Goal: Task Accomplishment & Management: Use online tool/utility

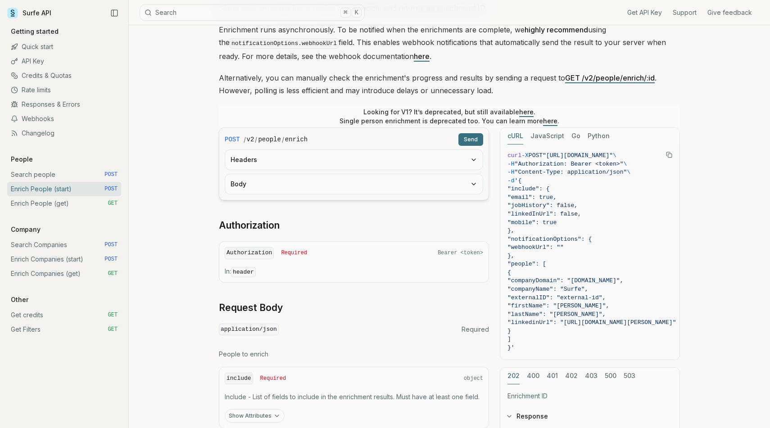
scroll to position [116, 0]
click at [389, 160] on button "Headers" at bounding box center [354, 160] width 258 height 20
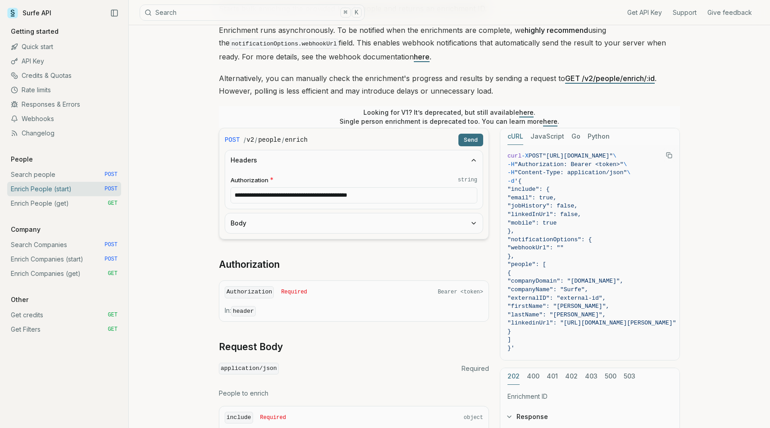
click at [363, 233] on form "**********" at bounding box center [354, 184] width 270 height 112
click at [378, 218] on button "Body" at bounding box center [354, 224] width 258 height 20
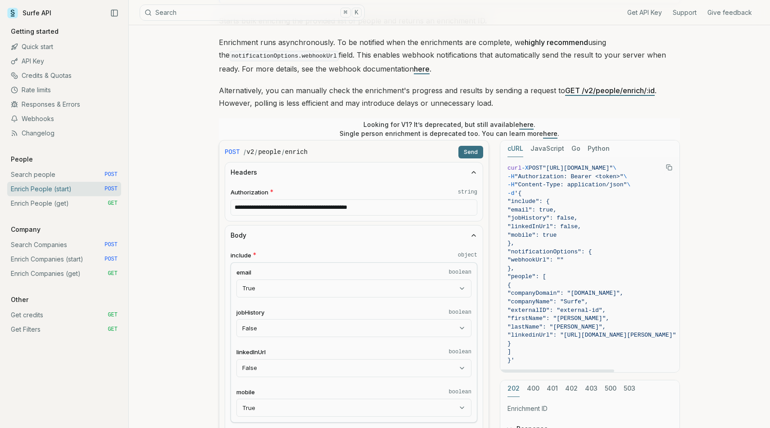
scroll to position [95, 0]
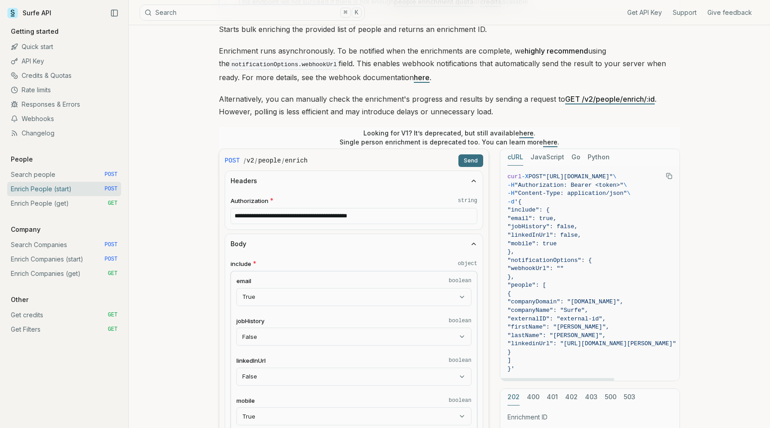
click at [571, 174] on span ""[URL][DOMAIN_NAME]"" at bounding box center [578, 176] width 70 height 7
click at [613, 179] on span ""[URL][DOMAIN_NAME]"" at bounding box center [578, 176] width 70 height 7
click at [440, 219] on input "**********" at bounding box center [354, 216] width 247 height 16
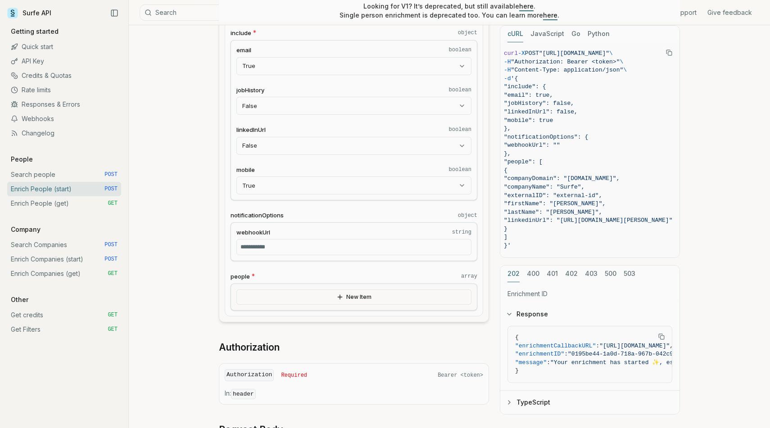
scroll to position [326, 0]
click at [324, 301] on button "New Item" at bounding box center [354, 297] width 235 height 15
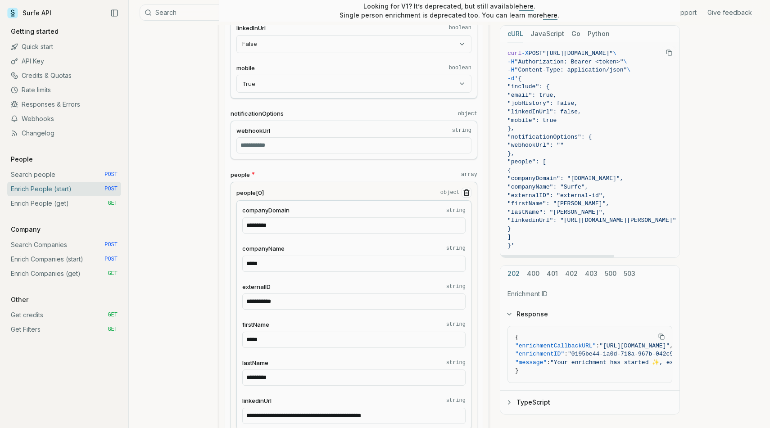
scroll to position [392, 0]
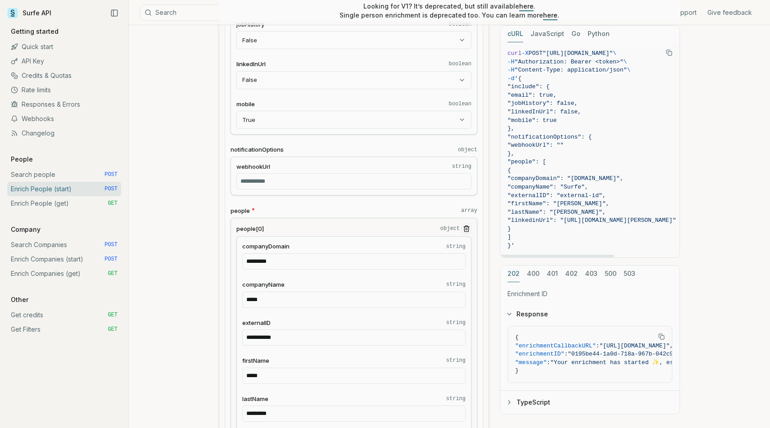
click at [631, 211] on span ""lastName": "[PERSON_NAME]"," at bounding box center [592, 213] width 169 height 9
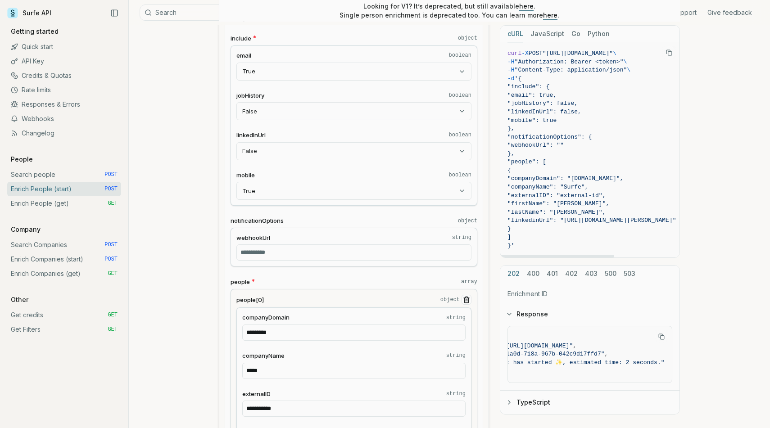
scroll to position [317, 0]
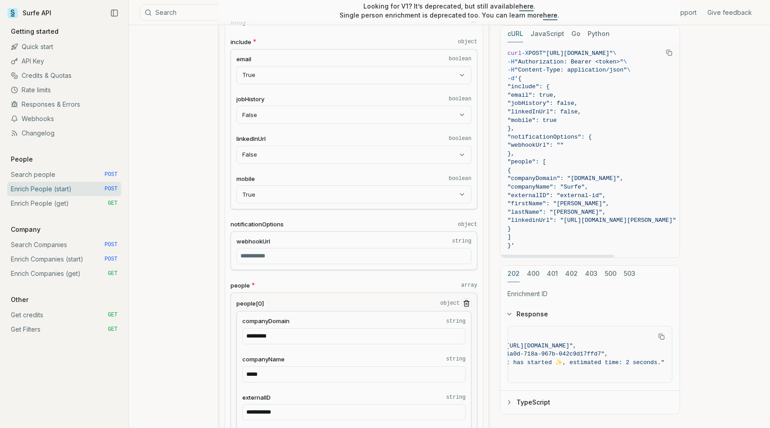
click at [561, 164] on span ""people": [" at bounding box center [592, 162] width 169 height 9
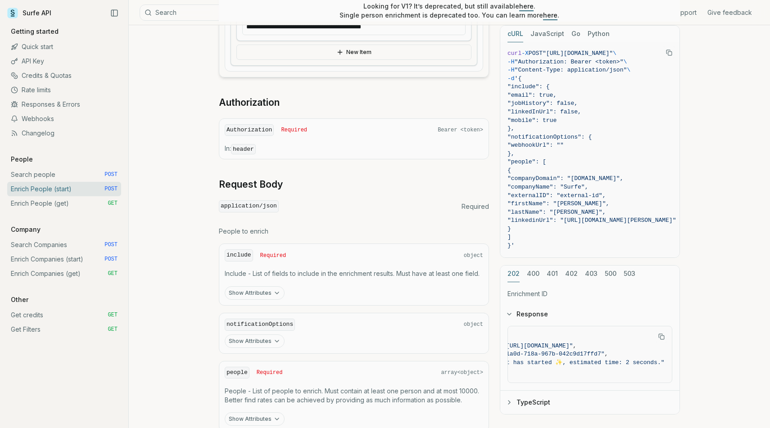
scroll to position [816, 0]
click at [281, 290] on button "Show Attributes" at bounding box center [255, 295] width 60 height 14
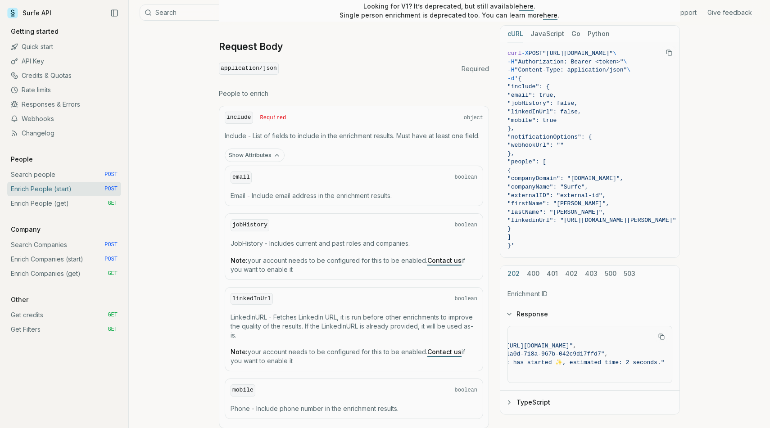
scroll to position [936, 0]
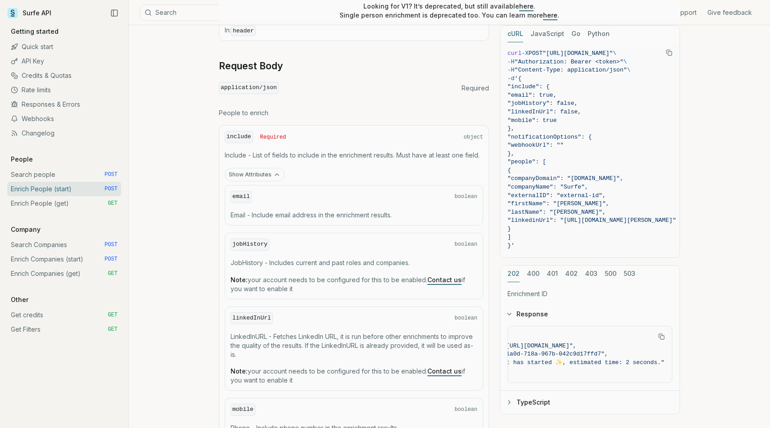
click at [64, 203] on link "Enrich People (get) GET" at bounding box center [64, 203] width 114 height 14
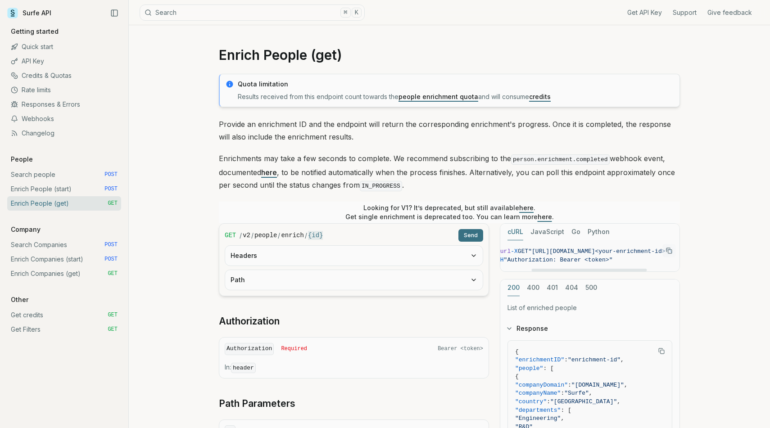
scroll to position [0, 100]
click at [342, 255] on button "Headers" at bounding box center [354, 256] width 258 height 20
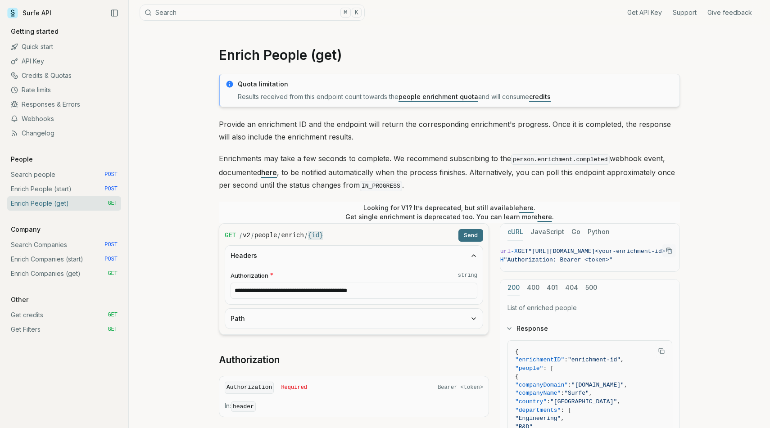
click at [342, 255] on button "Headers" at bounding box center [354, 256] width 258 height 20
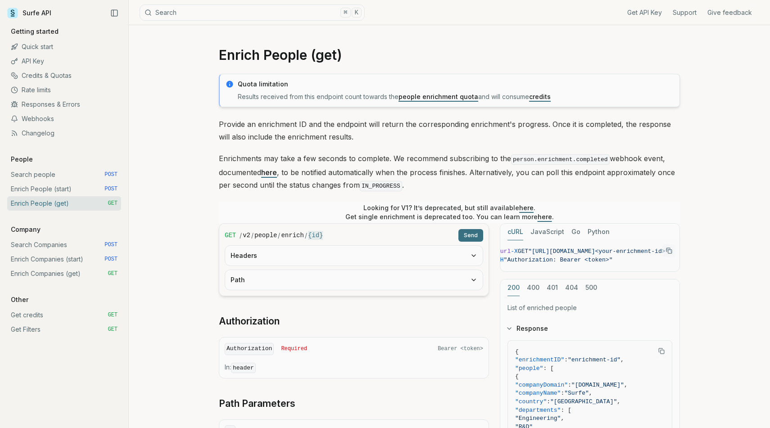
click at [304, 285] on button "Path" at bounding box center [354, 280] width 258 height 20
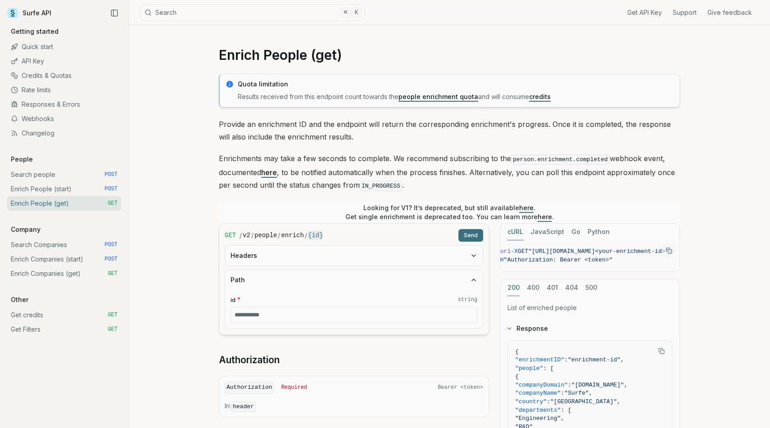
click at [304, 285] on button "Path" at bounding box center [354, 280] width 258 height 20
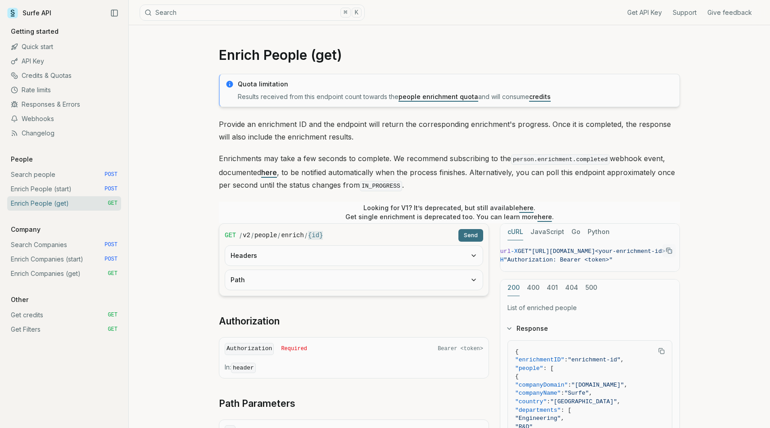
click at [304, 286] on button "Path" at bounding box center [354, 280] width 258 height 20
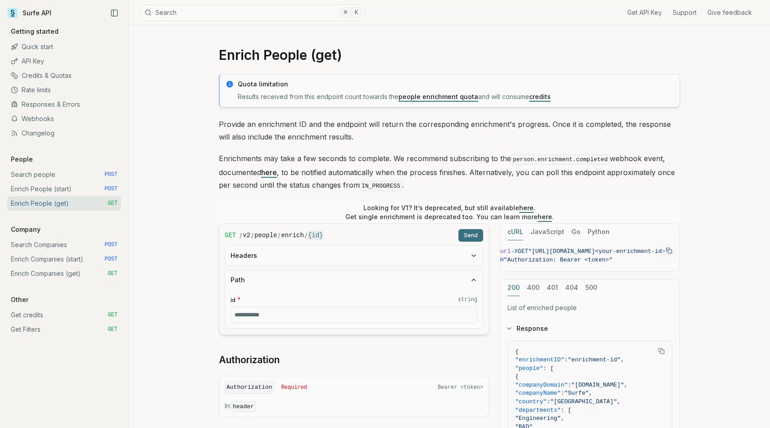
click at [295, 316] on input "id * string" at bounding box center [354, 315] width 247 height 16
click at [319, 278] on button "Path" at bounding box center [354, 280] width 258 height 20
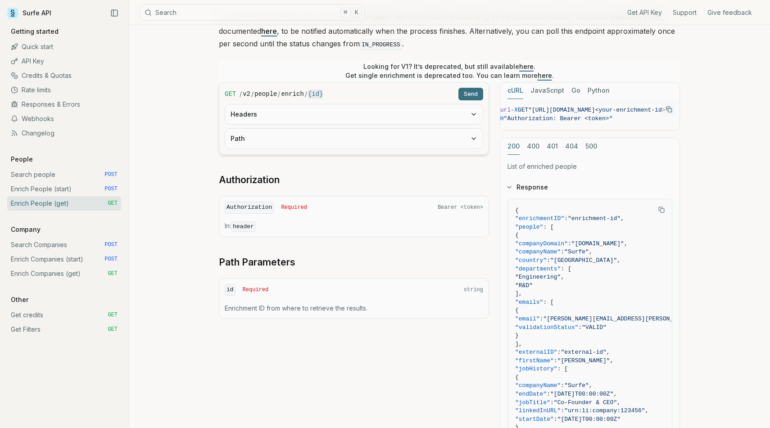
scroll to position [140, 0]
click at [301, 289] on div "id Required string" at bounding box center [354, 292] width 259 height 12
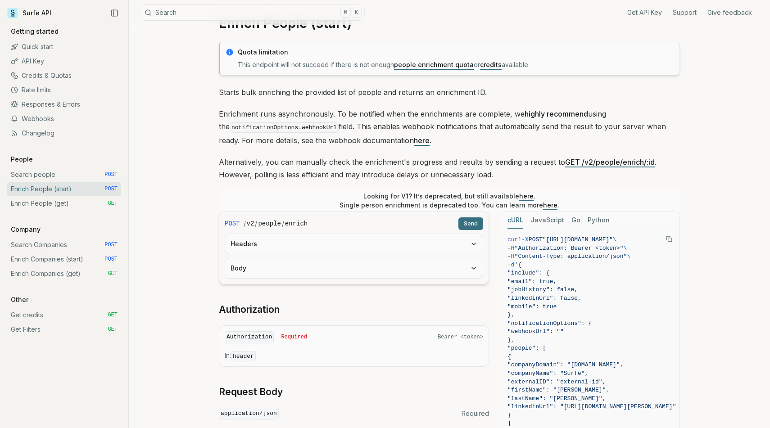
scroll to position [33, 0]
click at [382, 245] on button "Headers" at bounding box center [354, 243] width 258 height 20
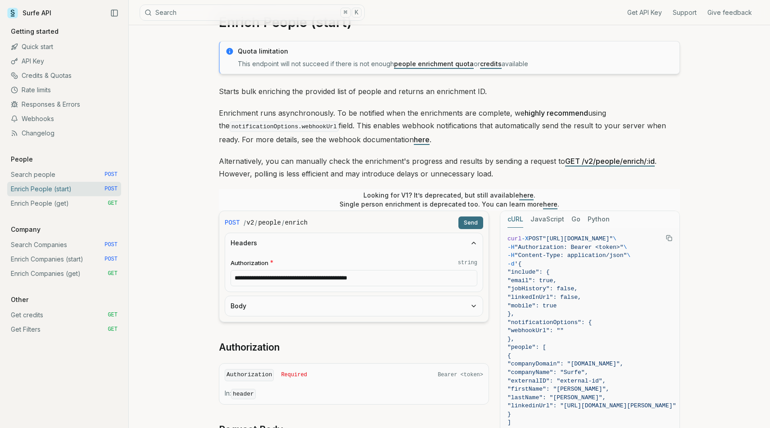
drag, startPoint x: 417, startPoint y: 279, endPoint x: 254, endPoint y: 273, distance: 163.2
click at [255, 273] on input "**********" at bounding box center [354, 278] width 247 height 16
click at [265, 279] on input "**********" at bounding box center [354, 278] width 247 height 16
click at [270, 277] on input "**********" at bounding box center [354, 278] width 247 height 16
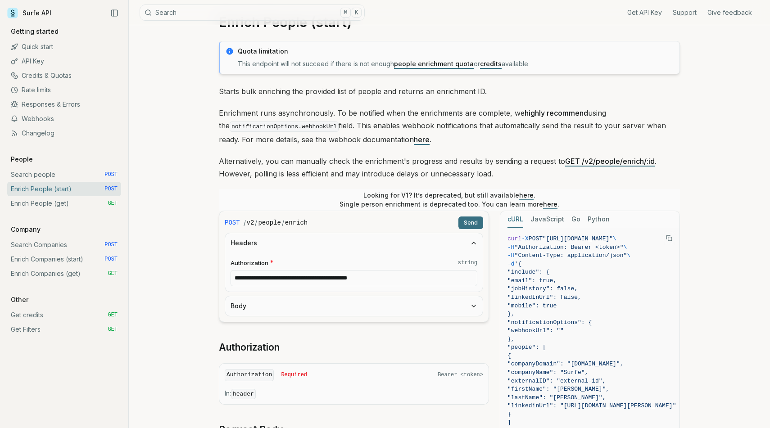
click at [270, 277] on input "**********" at bounding box center [354, 278] width 247 height 16
click at [417, 273] on input "**********" at bounding box center [354, 278] width 247 height 16
drag, startPoint x: 414, startPoint y: 281, endPoint x: 255, endPoint y: 276, distance: 159.1
click at [255, 276] on input "**********" at bounding box center [354, 278] width 247 height 16
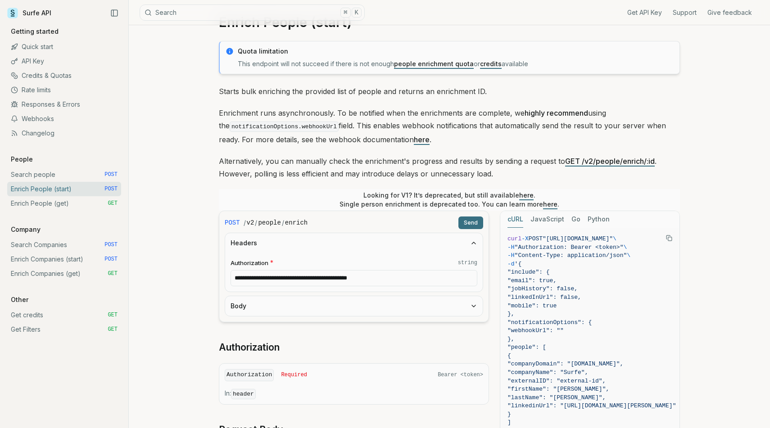
click at [292, 189] on div "Looking for V1? It’s deprecated, but still available here . Single person enric…" at bounding box center [449, 200] width 461 height 22
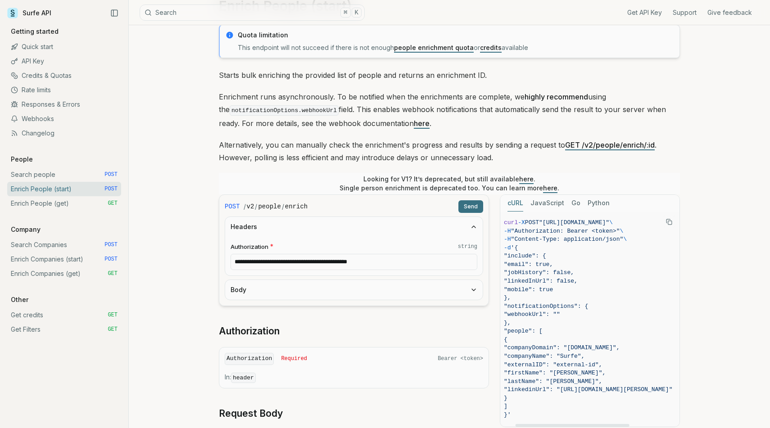
scroll to position [0, 24]
drag, startPoint x: 610, startPoint y: 221, endPoint x: 532, endPoint y: 224, distance: 78.0
click at [532, 224] on span "curl -X POST "https://api.surfe.com/v2/people/enrich" \" at bounding box center [588, 223] width 169 height 9
copy span "https://api.surfe.com/v2/people/enrich""
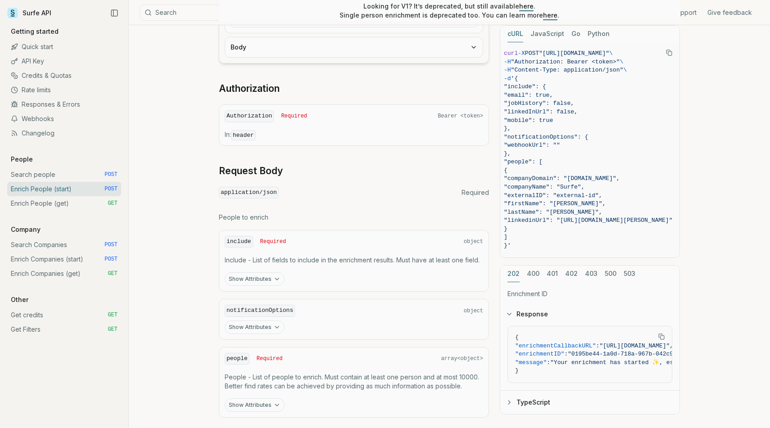
scroll to position [292, 0]
click at [278, 276] on icon "button" at bounding box center [276, 278] width 7 height 7
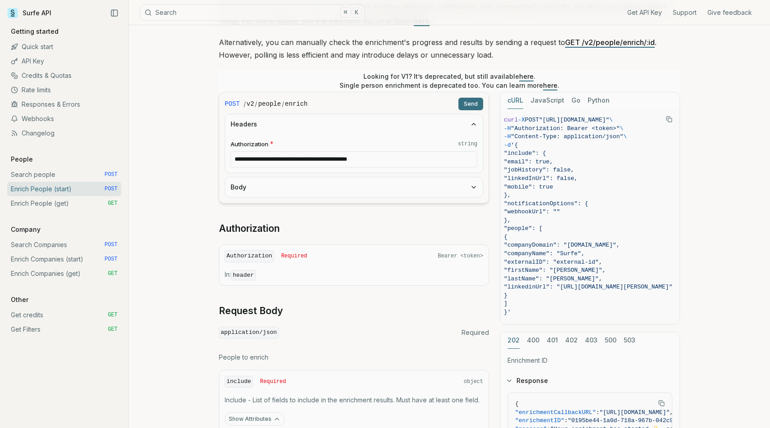
scroll to position [151, 0]
click at [450, 188] on button "Body" at bounding box center [354, 188] width 258 height 20
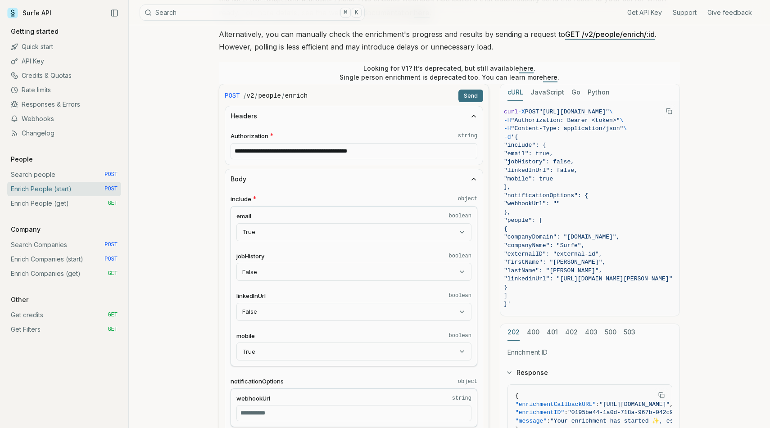
scroll to position [164, 0]
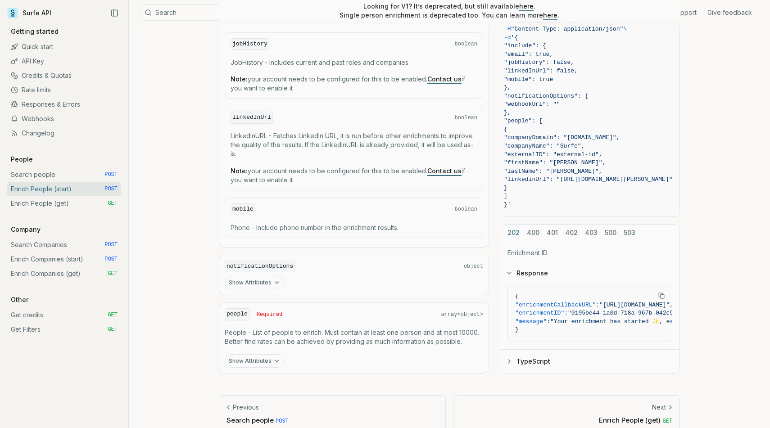
scroll to position [905, 0]
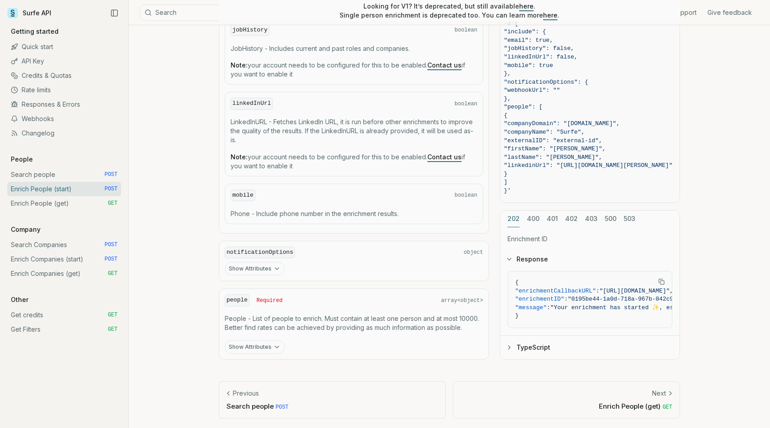
click at [260, 349] on button "Show Attributes" at bounding box center [255, 348] width 60 height 14
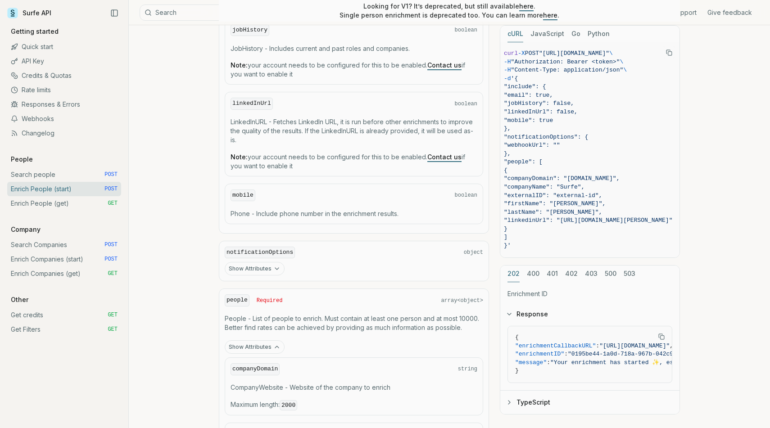
click at [266, 344] on button "Show Attributes" at bounding box center [255, 348] width 60 height 14
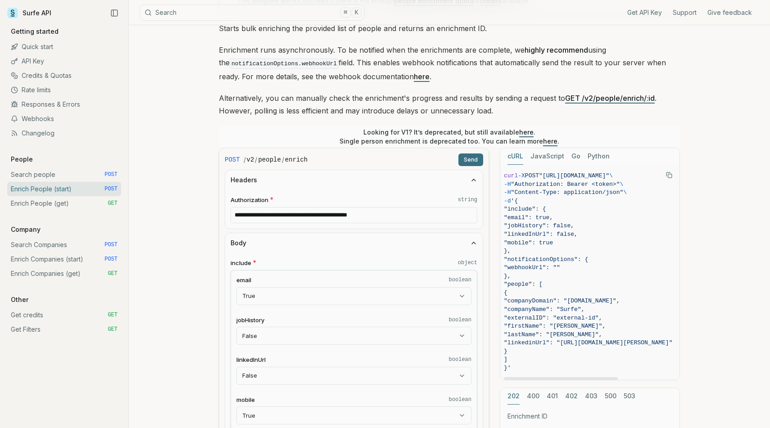
scroll to position [0, 0]
click at [468, 158] on button "Send" at bounding box center [471, 160] width 25 height 13
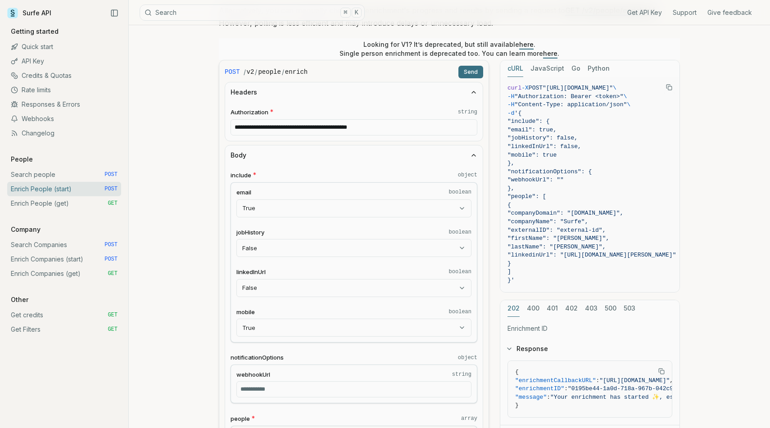
scroll to position [185, 0]
select select "*****"
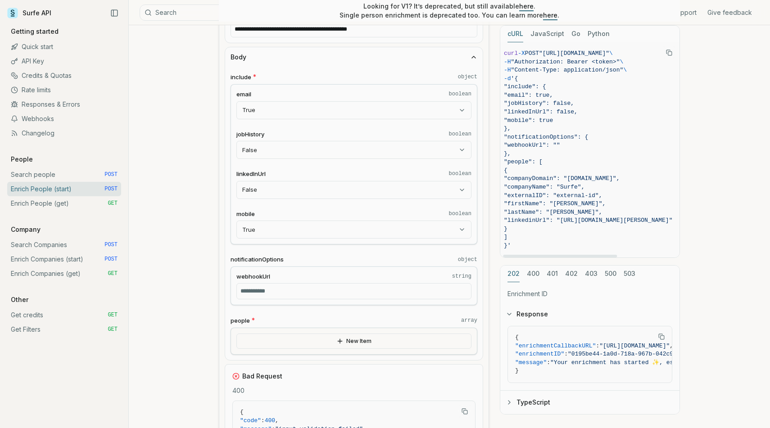
scroll to position [283, 0]
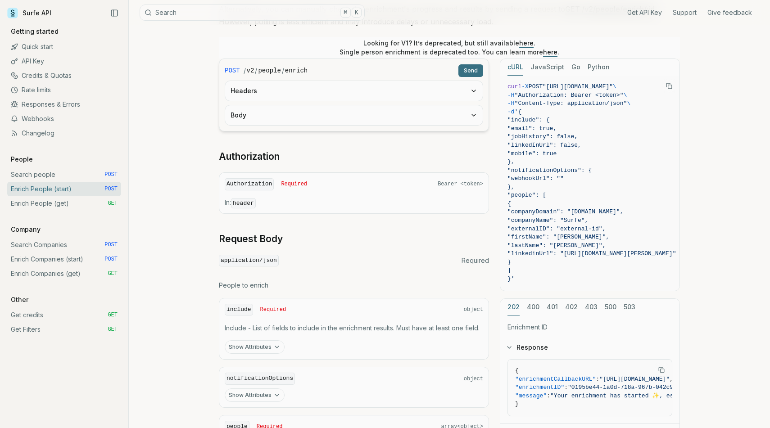
scroll to position [151, 0]
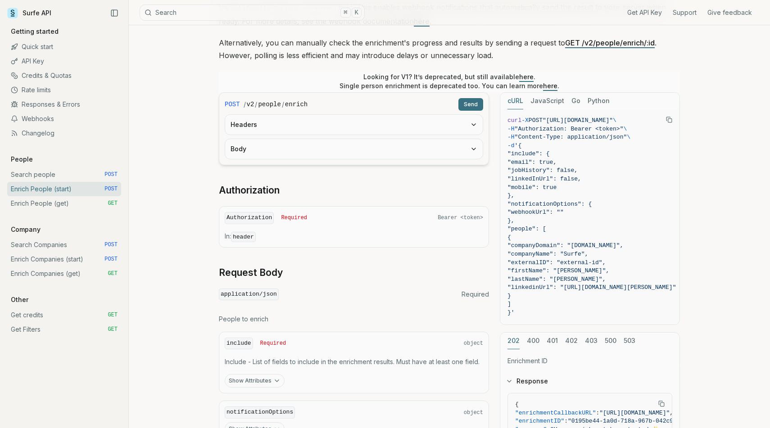
click at [363, 132] on button "Headers" at bounding box center [354, 125] width 258 height 20
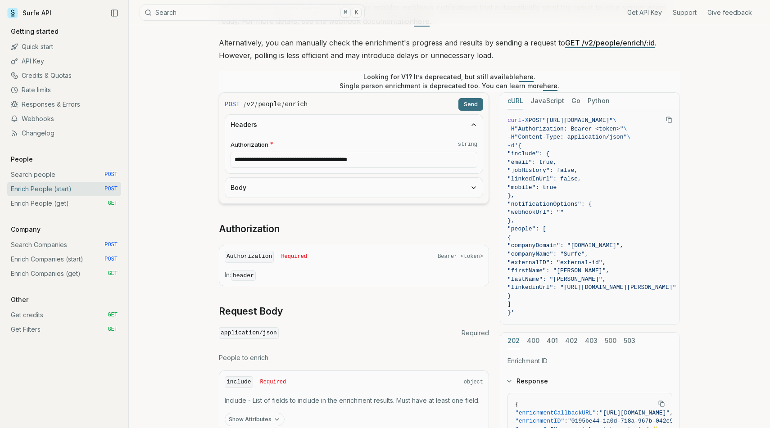
click at [338, 186] on button "Body" at bounding box center [354, 188] width 258 height 20
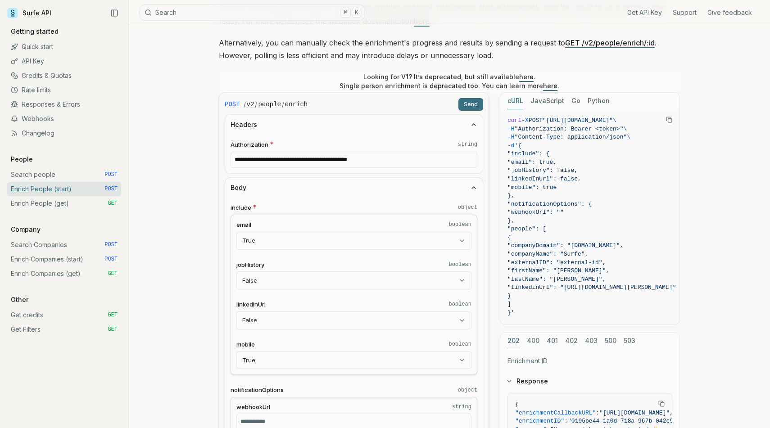
click at [306, 235] on body "Surfe API Get API Key Support Give feedback Getting started Quick start API Key…" at bounding box center [385, 386] width 770 height 1074
click at [216, 240] on html "Surfe API Get API Key Support Give feedback Getting started Quick start API Key…" at bounding box center [385, 386] width 770 height 1074
click at [271, 239] on body "Surfe API Get API Key Support Give feedback Getting started Quick start API Key…" at bounding box center [385, 386] width 770 height 1074
click at [294, 231] on body "Surfe API Get API Key Support Give feedback Getting started Quick start API Key…" at bounding box center [385, 386] width 770 height 1074
select select "****"
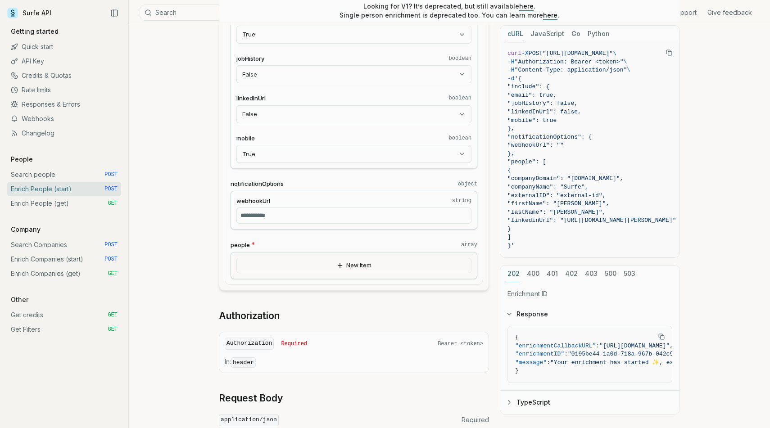
scroll to position [359, 0]
click at [342, 262] on icon "button" at bounding box center [340, 264] width 7 height 7
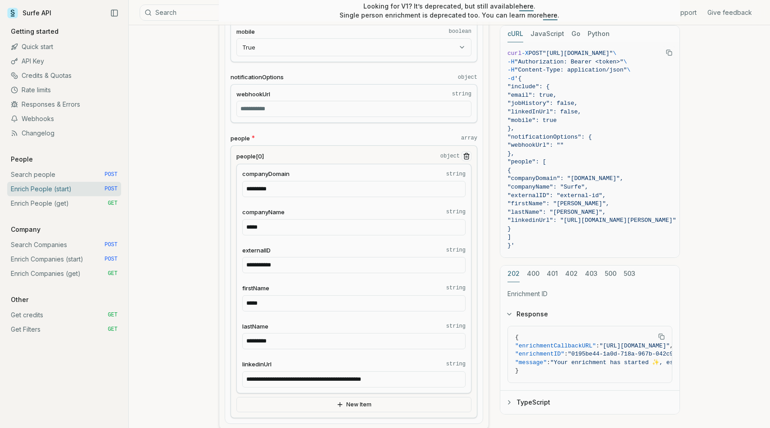
scroll to position [472, 0]
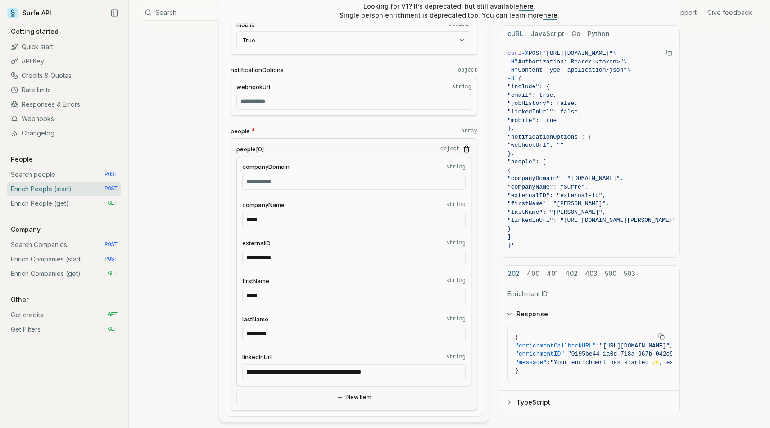
click at [319, 224] on input "*****" at bounding box center [353, 220] width 223 height 16
click at [310, 251] on input "**********" at bounding box center [353, 258] width 223 height 16
click at [287, 308] on div "**********" at bounding box center [354, 271] width 235 height 229
click at [295, 303] on fieldset "firstName string *****" at bounding box center [353, 290] width 223 height 27
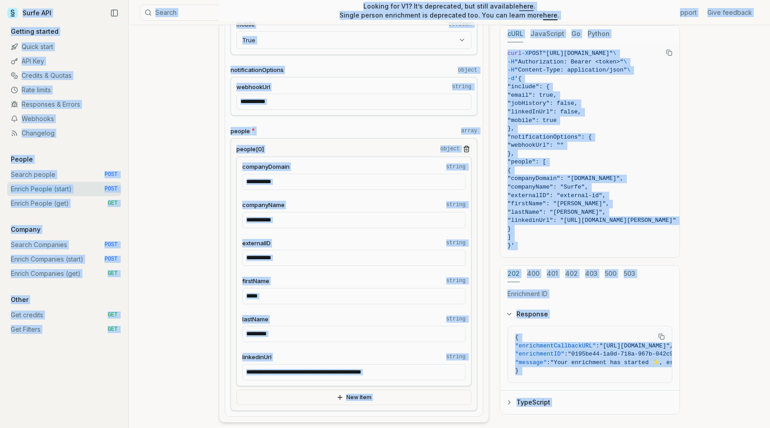
click at [298, 297] on input "*****" at bounding box center [353, 296] width 223 height 16
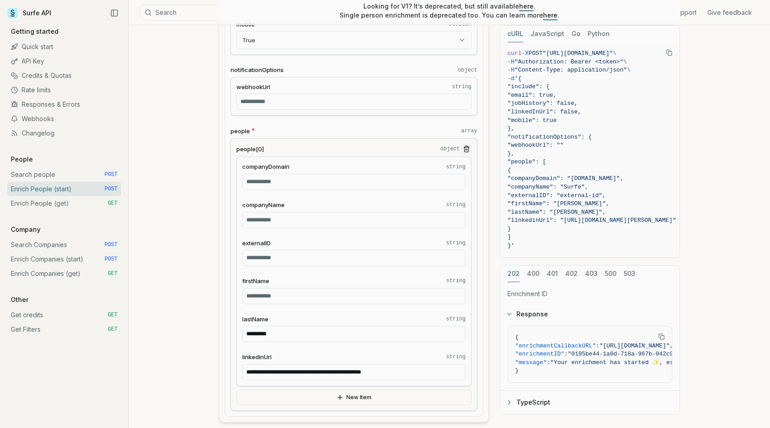
click at [274, 330] on input "*********" at bounding box center [353, 334] width 223 height 16
click at [395, 375] on input "**********" at bounding box center [353, 373] width 223 height 16
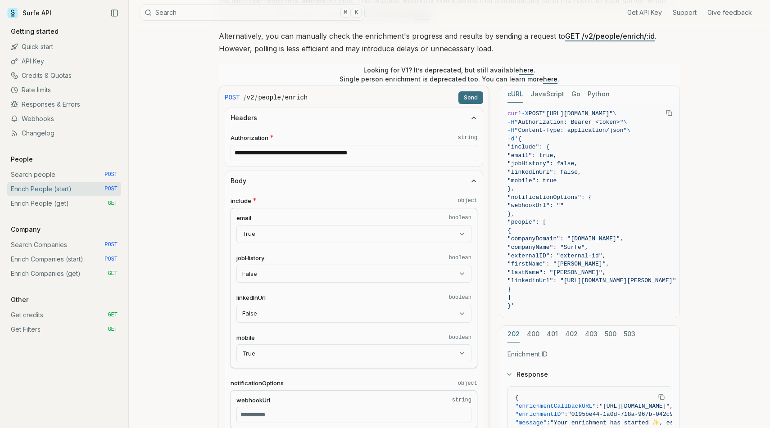
scroll to position [132, 0]
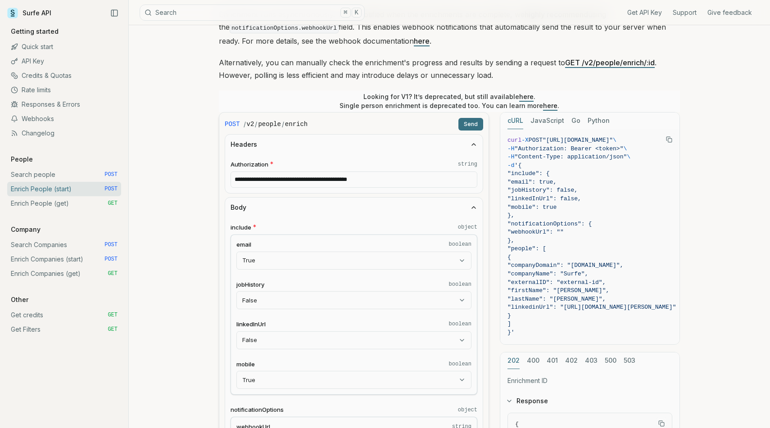
click at [467, 123] on button "Send" at bounding box center [471, 124] width 25 height 13
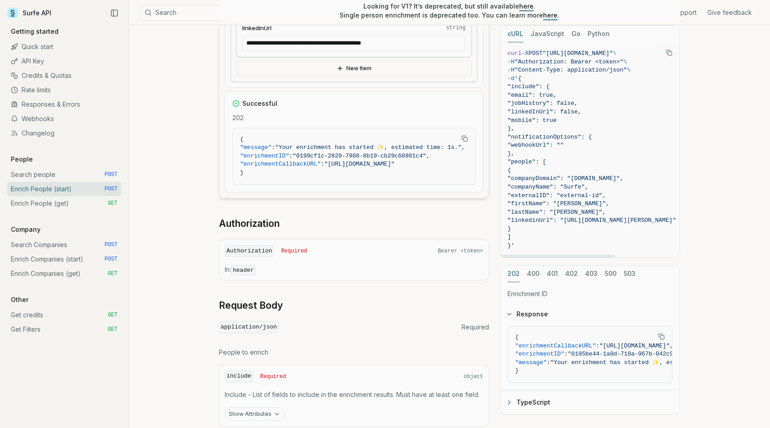
scroll to position [801, 0]
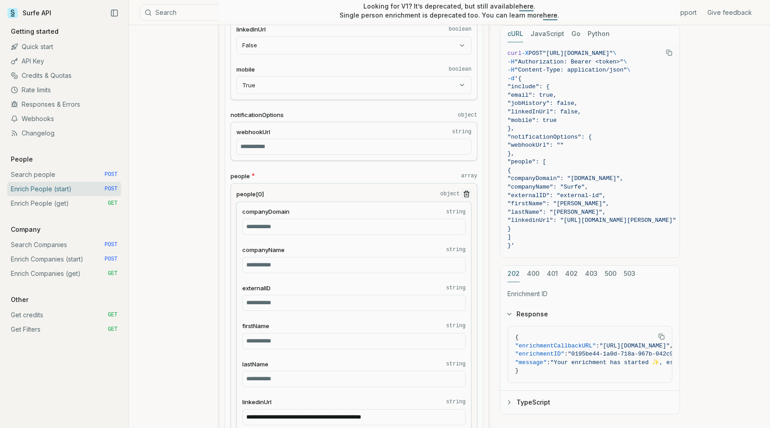
scroll to position [258, 0]
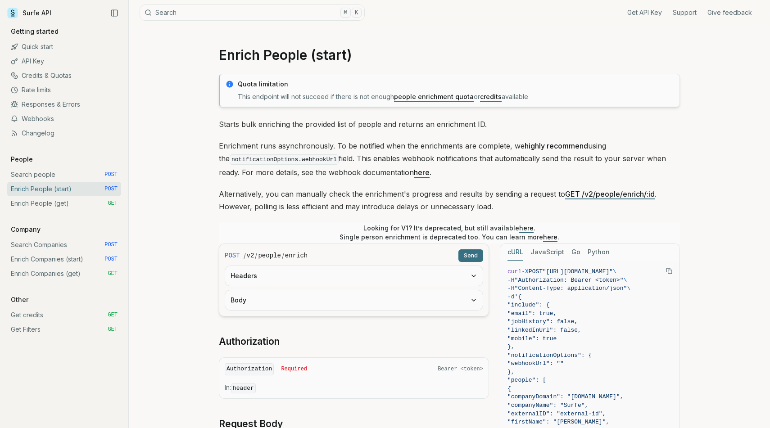
scroll to position [257, 0]
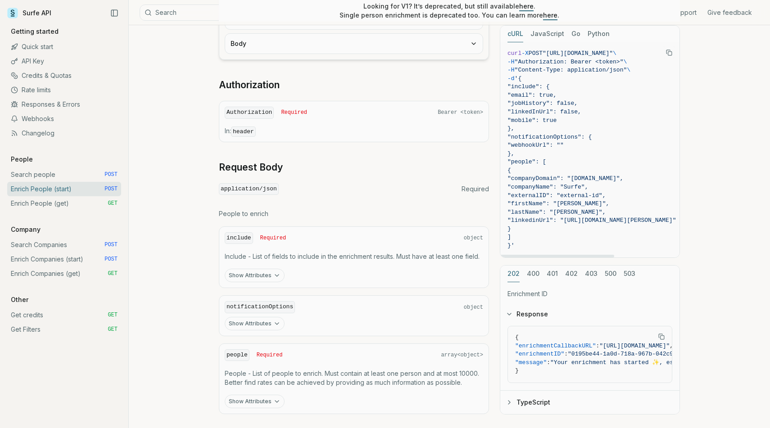
click at [547, 83] on span ""include": {" at bounding box center [529, 86] width 42 height 7
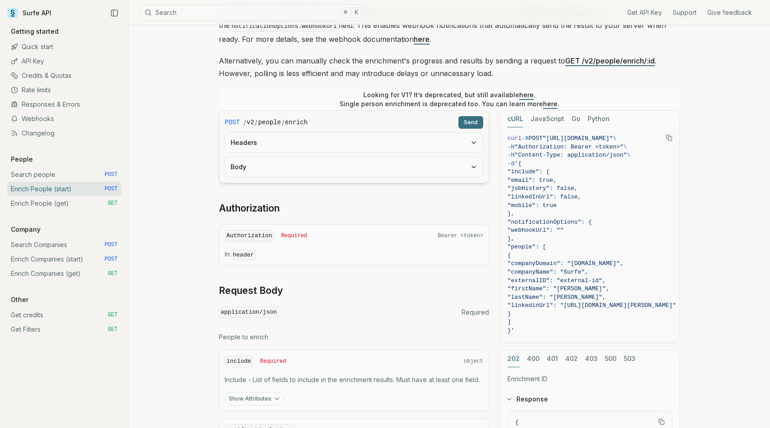
scroll to position [131, 0]
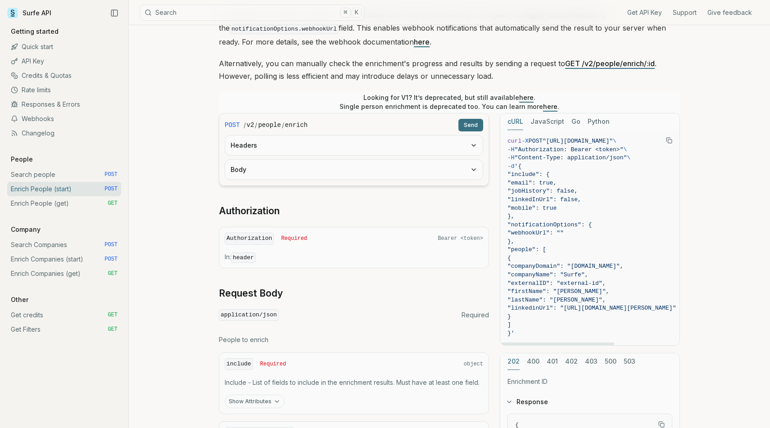
drag, startPoint x: 530, startPoint y: 334, endPoint x: 516, endPoint y: 216, distance: 118.4
click at [516, 216] on code "curl -X POST "[URL][DOMAIN_NAME]" \ -H "Authorization: Bearer <token>" \ -H "Co…" at bounding box center [592, 237] width 169 height 201
click at [555, 260] on span "{" at bounding box center [590, 259] width 169 height 9
drag, startPoint x: 528, startPoint y: 336, endPoint x: 520, endPoint y: 174, distance: 162.4
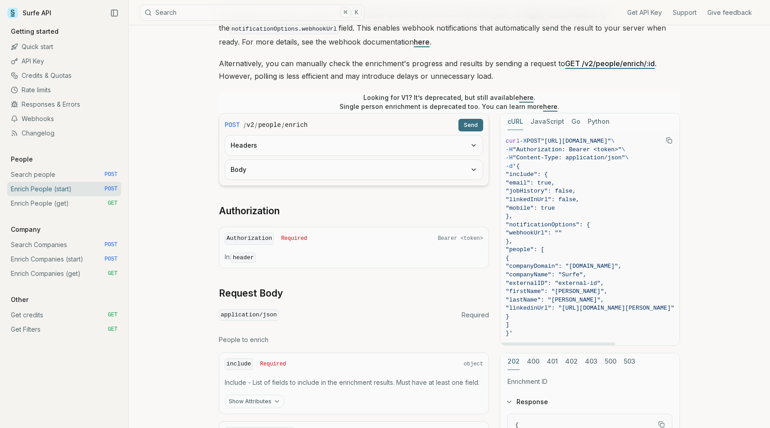
click at [520, 174] on code "curl -X POST "[URL][DOMAIN_NAME]" \ -H "Authorization: Bearer <token>" \ -H "Co…" at bounding box center [590, 237] width 169 height 201
copy code ""include": { "email": true, "jobHistory": false, "linkedInUrl": false, "mobile"…"
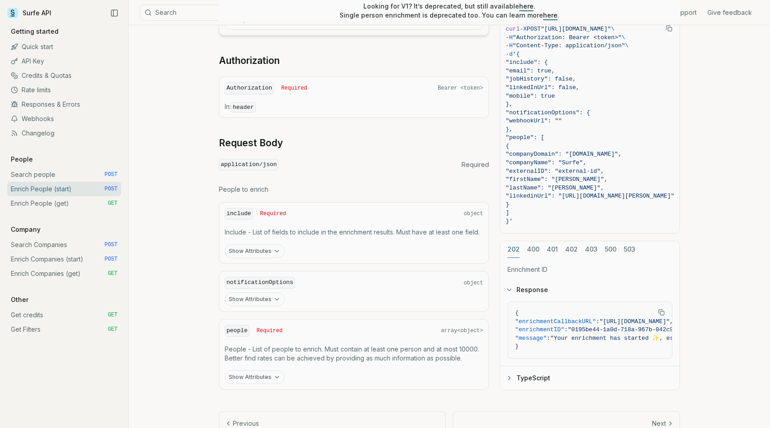
scroll to position [311, 0]
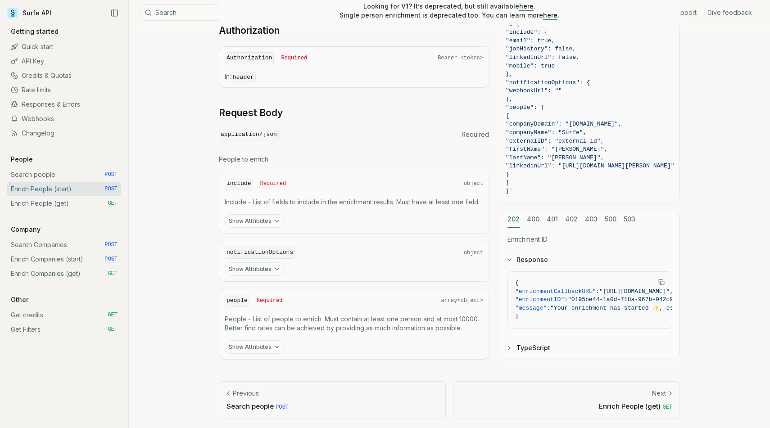
click at [267, 220] on button "Show Attributes" at bounding box center [255, 221] width 60 height 14
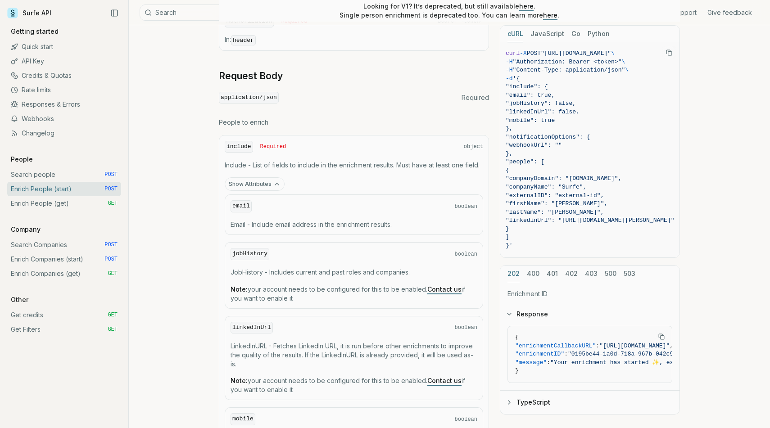
scroll to position [349, 0]
click at [424, 206] on div "email boolean" at bounding box center [354, 206] width 247 height 12
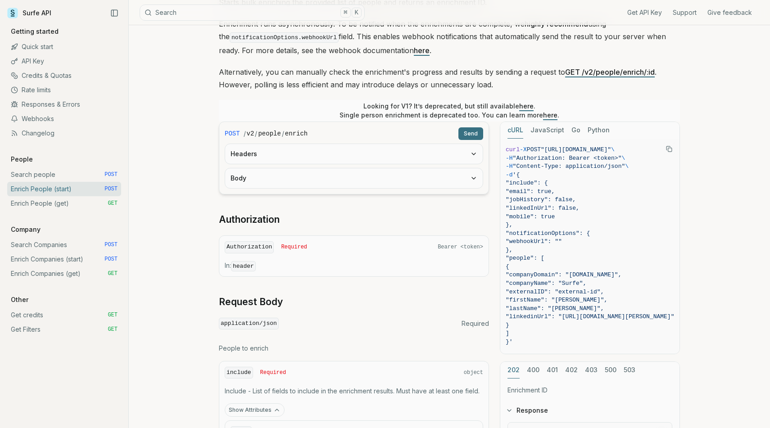
scroll to position [161, 0]
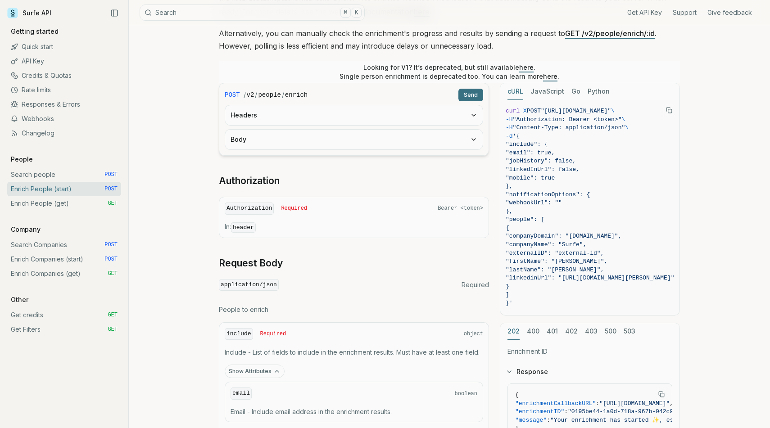
click at [358, 138] on button "Body" at bounding box center [354, 140] width 258 height 20
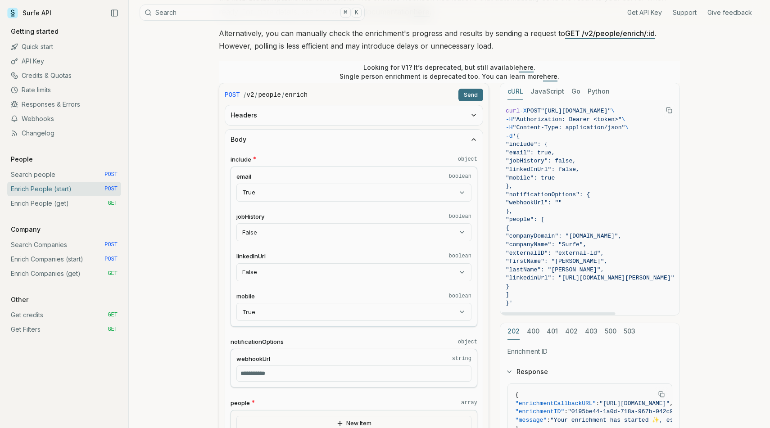
drag, startPoint x: 521, startPoint y: 143, endPoint x: 550, endPoint y: 301, distance: 160.8
click at [550, 301] on code "curl -X POST "[URL][DOMAIN_NAME]" \ -H "Authorization: Bearer <token>" \ -H "Co…" at bounding box center [590, 207] width 169 height 201
copy code ""include": { "email": true, "jobHistory": false, "linkedInUrl": false, "mobile"…"
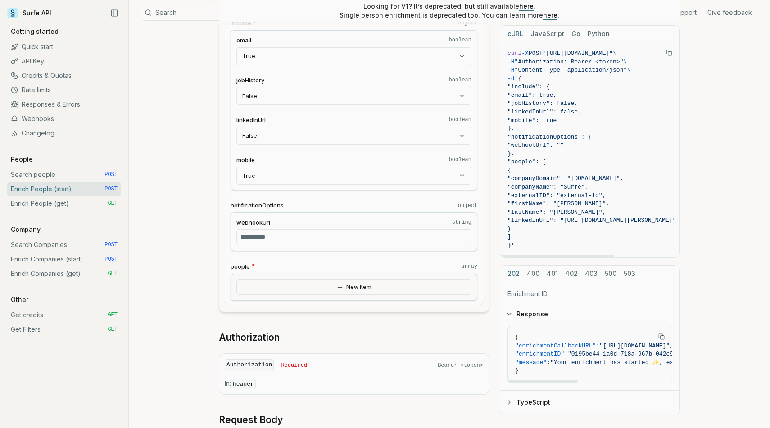
scroll to position [298, 0]
click at [581, 364] on span ""Your enrichment has started ✨, estimated time: 2 seconds."" at bounding box center [656, 363] width 211 height 7
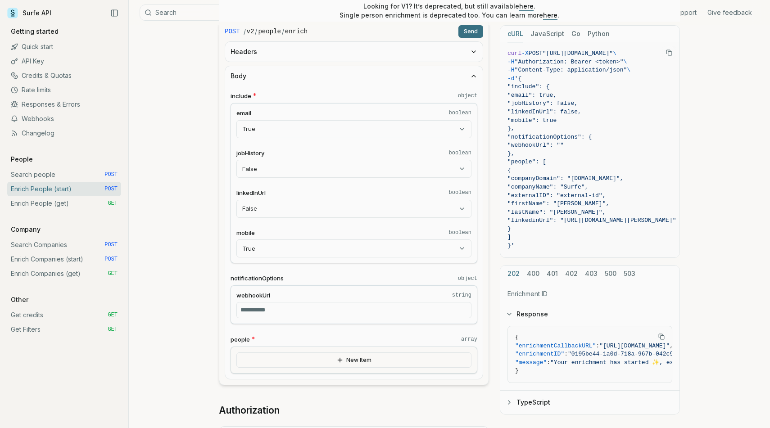
scroll to position [223, 0]
click at [320, 236] on label "mobile boolean" at bounding box center [354, 234] width 235 height 9
click at [320, 241] on button "True" at bounding box center [354, 250] width 235 height 18
select select "*****"
drag, startPoint x: 522, startPoint y: 87, endPoint x: 529, endPoint y: 245, distance: 157.8
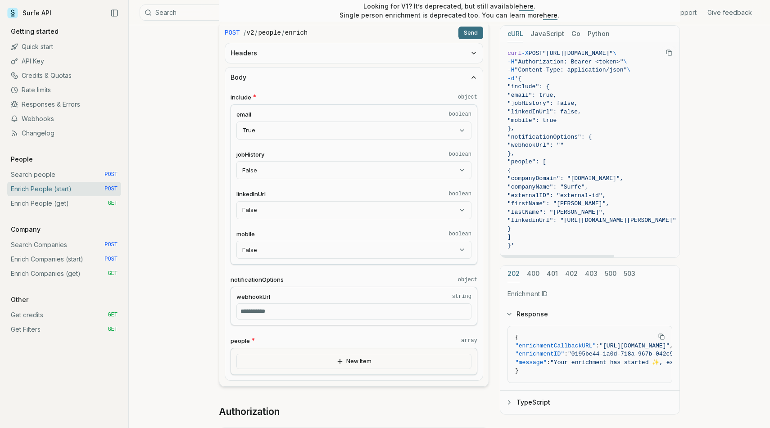
click at [529, 245] on code "curl -X POST "[URL][DOMAIN_NAME]" \ -H "Authorization: Bearer <token>" \ -H "Co…" at bounding box center [592, 150] width 169 height 201
copy code ""include": { "email": true, "jobHistory": false, "linkedInUrl": false, "mobile"…"
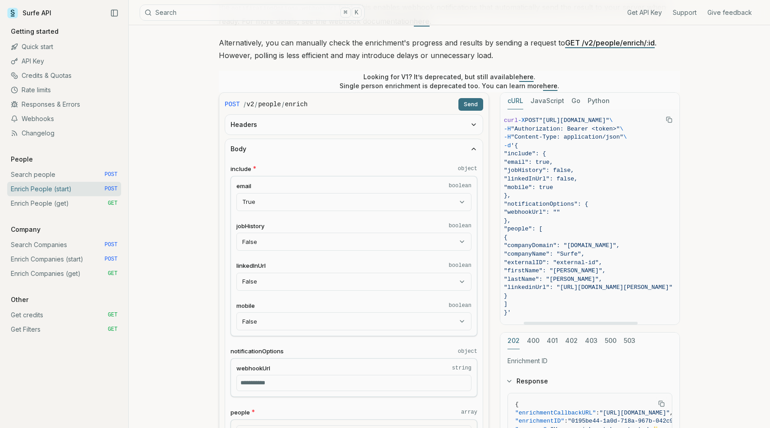
scroll to position [0, 56]
click at [552, 100] on button "JavaScript" at bounding box center [548, 101] width 34 height 17
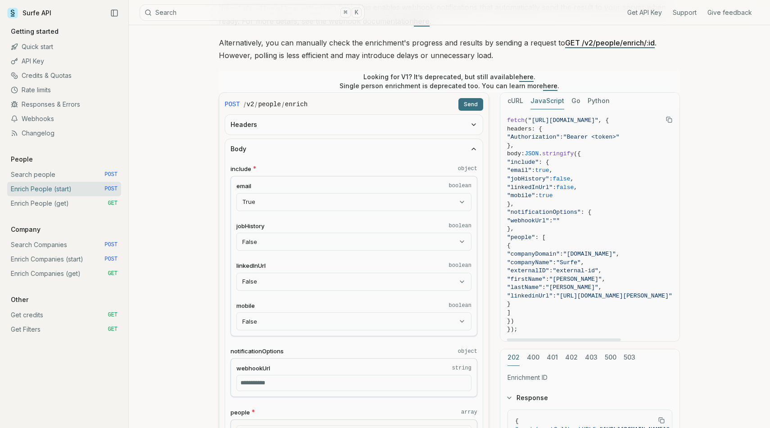
scroll to position [0, 3]
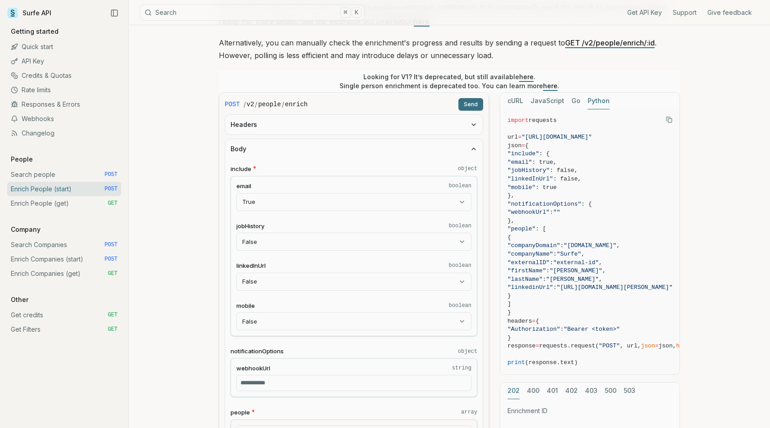
click at [589, 99] on button "Python" at bounding box center [599, 101] width 22 height 17
click at [561, 94] on button "JavaScript" at bounding box center [548, 101] width 34 height 17
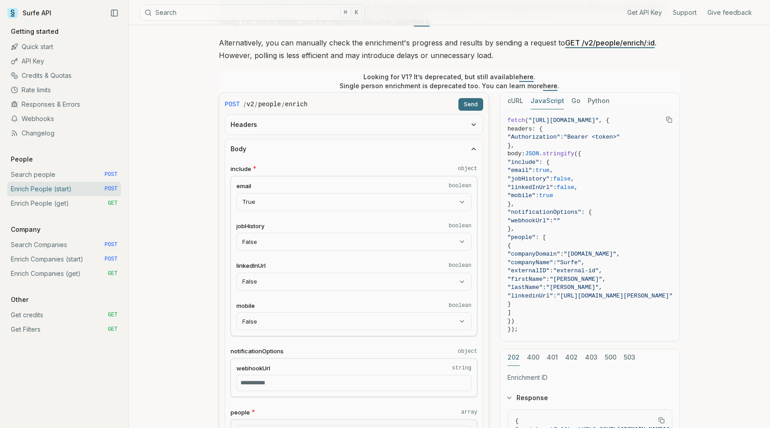
click at [574, 96] on button "Go" at bounding box center [576, 101] width 9 height 17
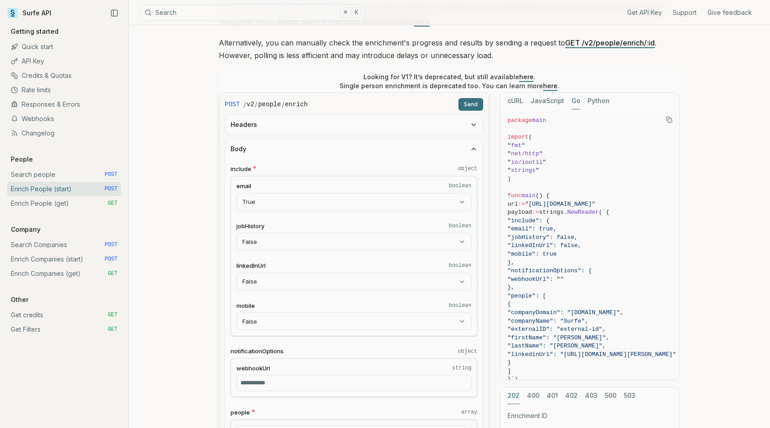
click at [584, 98] on div "cURL JavaScript Go Python" at bounding box center [590, 101] width 179 height 17
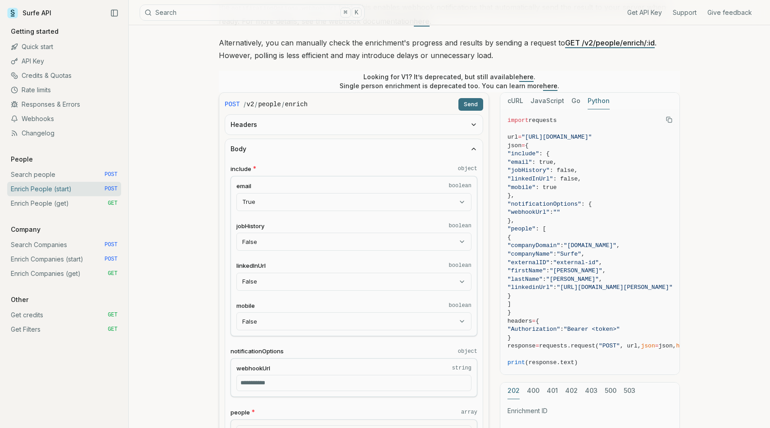
click at [592, 101] on button "Python" at bounding box center [599, 101] width 22 height 17
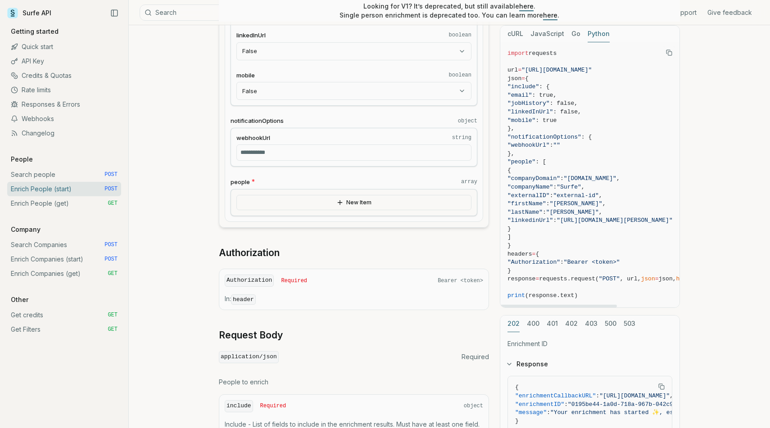
scroll to position [382, 0]
click at [462, 152] on input "webhookUrl string" at bounding box center [354, 153] width 235 height 16
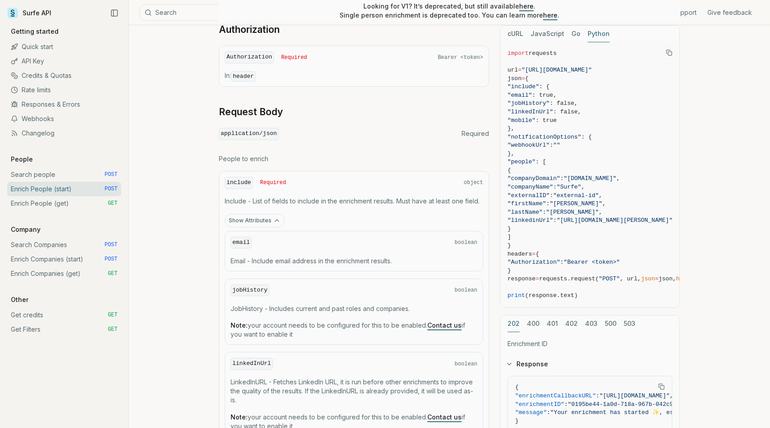
scroll to position [606, 0]
click at [257, 211] on div "include Required object Include - List of fields to include in the enrichment r…" at bounding box center [354, 332] width 270 height 323
click at [263, 220] on button "Show Attributes" at bounding box center [255, 221] width 60 height 14
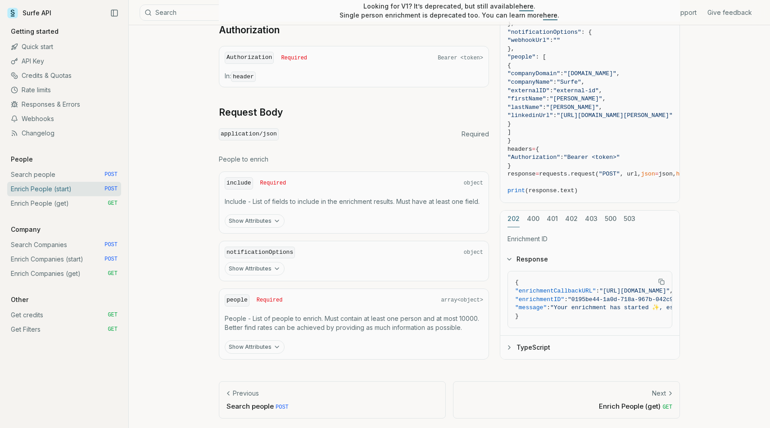
click at [265, 219] on button "Show Attributes" at bounding box center [255, 221] width 60 height 14
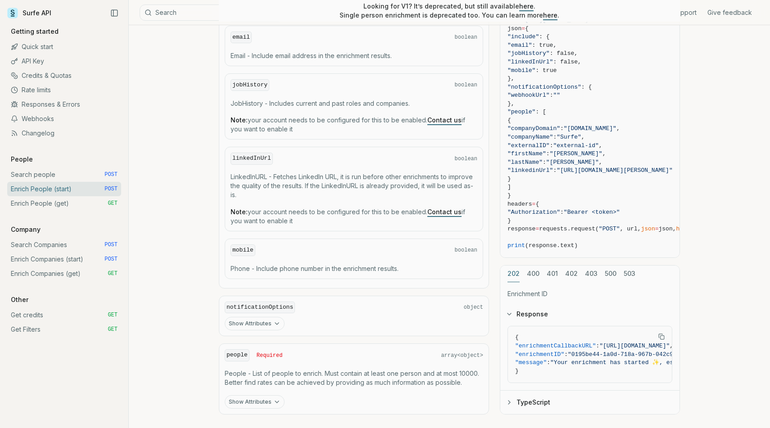
scroll to position [866, 0]
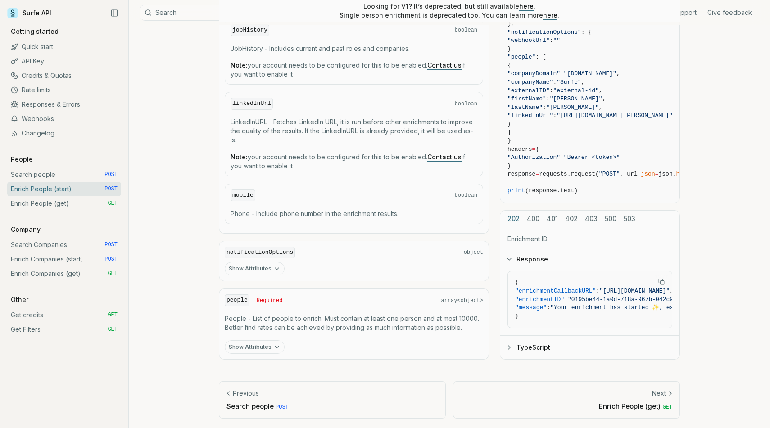
click at [276, 350] on button "Show Attributes" at bounding box center [255, 348] width 60 height 14
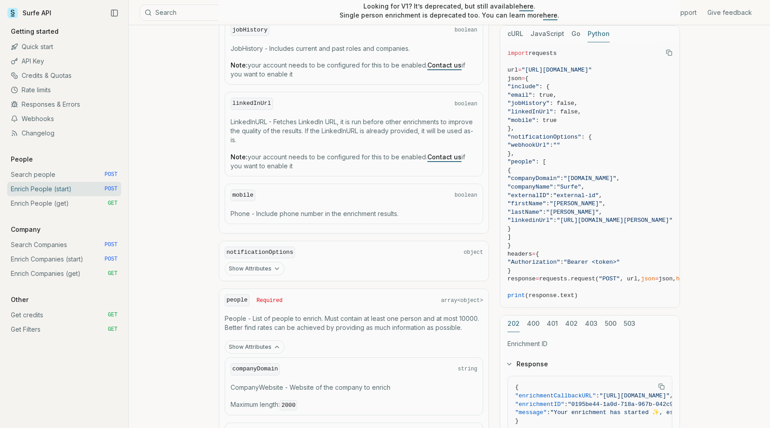
click at [276, 350] on button "Show Attributes" at bounding box center [255, 348] width 60 height 14
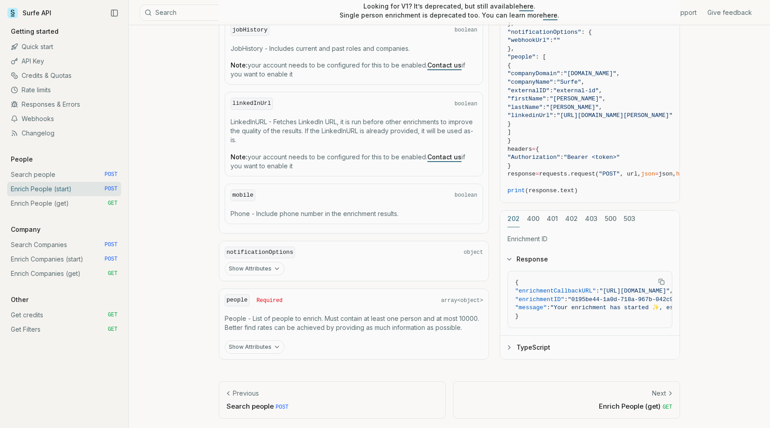
click at [83, 201] on link "Enrich People (get) GET" at bounding box center [64, 203] width 114 height 14
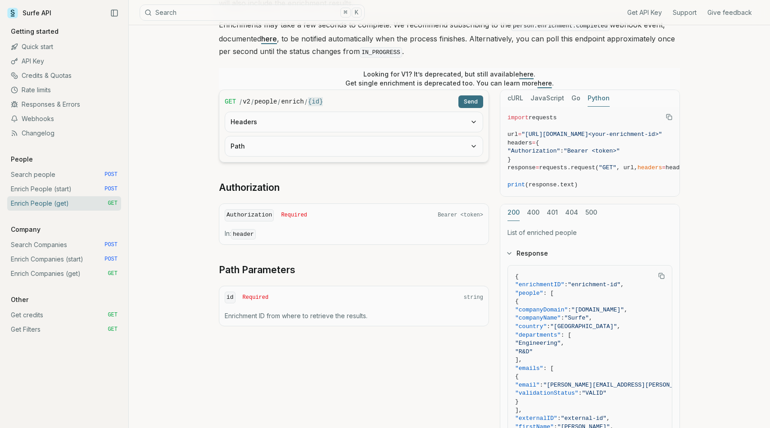
click at [76, 185] on link "Enrich People (start) POST" at bounding box center [64, 189] width 114 height 14
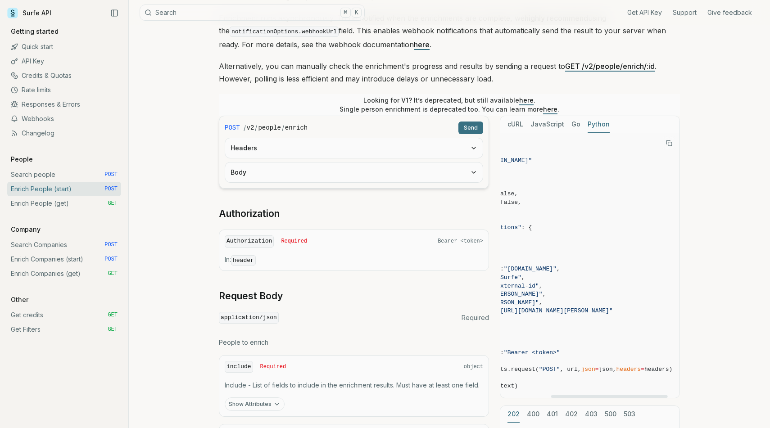
scroll to position [127, 0]
click at [378, 156] on button "Headers" at bounding box center [354, 149] width 258 height 20
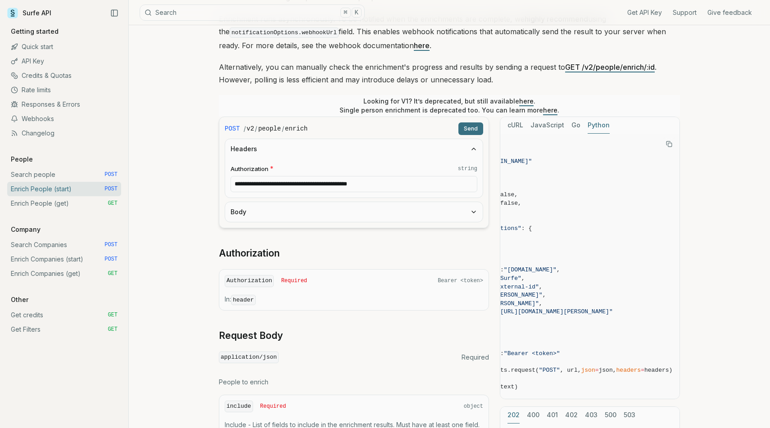
click at [395, 209] on button "Body" at bounding box center [354, 212] width 258 height 20
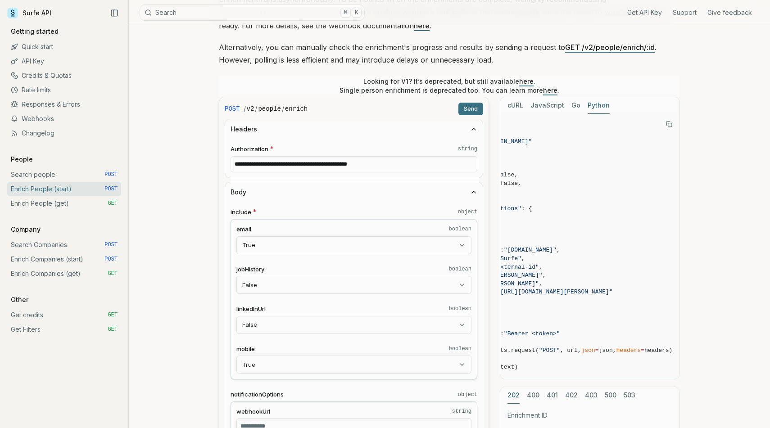
scroll to position [151, 0]
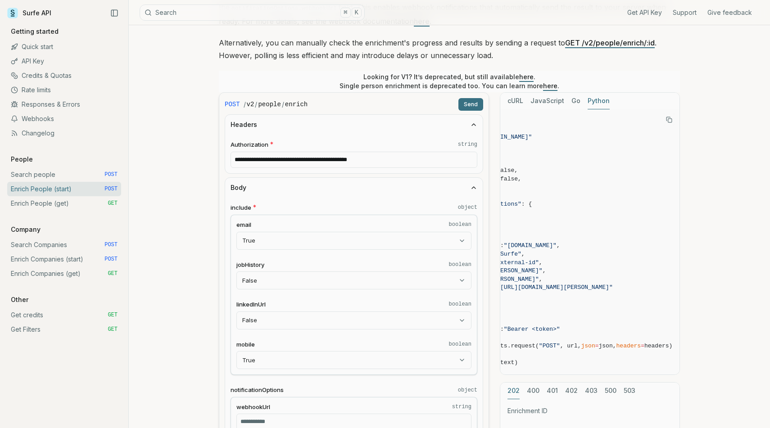
click at [357, 237] on body "Surfe API Get API Key Support Give feedback Getting started Quick start API Key…" at bounding box center [385, 386] width 770 height 1074
select select "*****"
click at [290, 316] on body "Surfe API Get API Key Support Give feedback Getting started Quick start API Key…" at bounding box center [385, 386] width 770 height 1074
select select "****"
click at [204, 280] on article "**********" at bounding box center [449, 398] width 505 height 1048
